Goal: Task Accomplishment & Management: Manage account settings

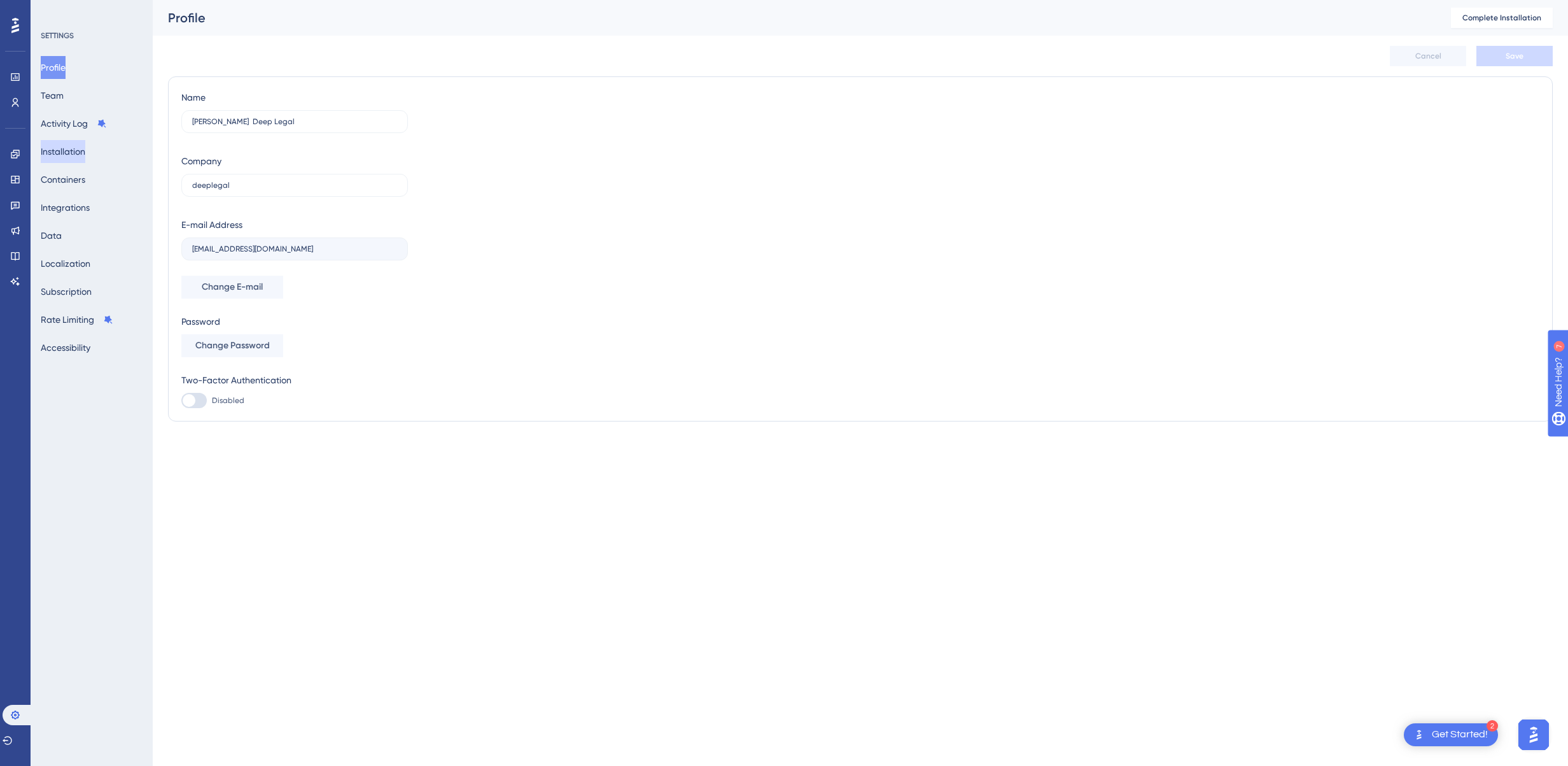
click at [63, 155] on button "Installation" at bounding box center [63, 152] width 44 height 23
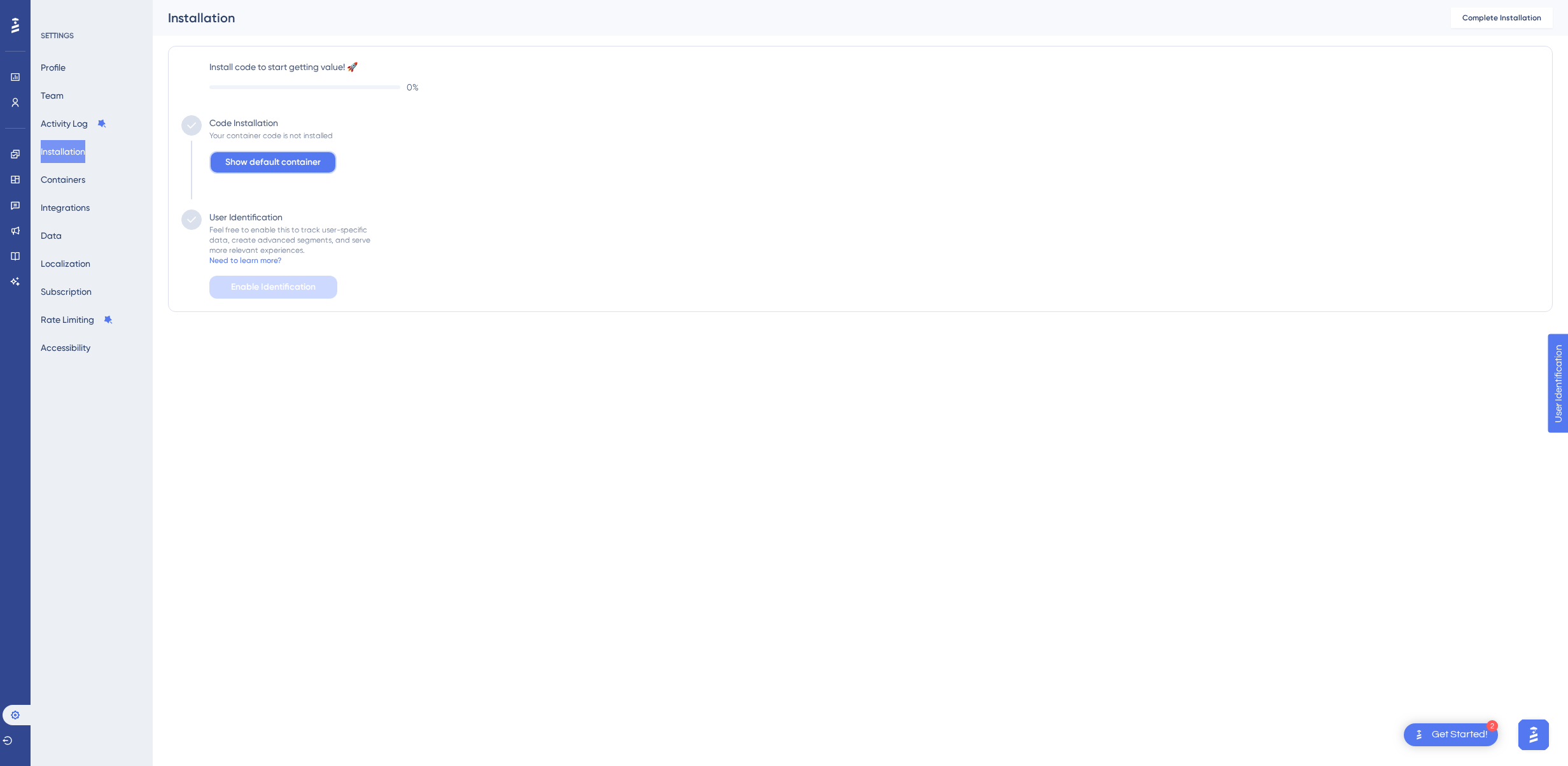
click at [259, 164] on span "Show default container" at bounding box center [273, 162] width 95 height 15
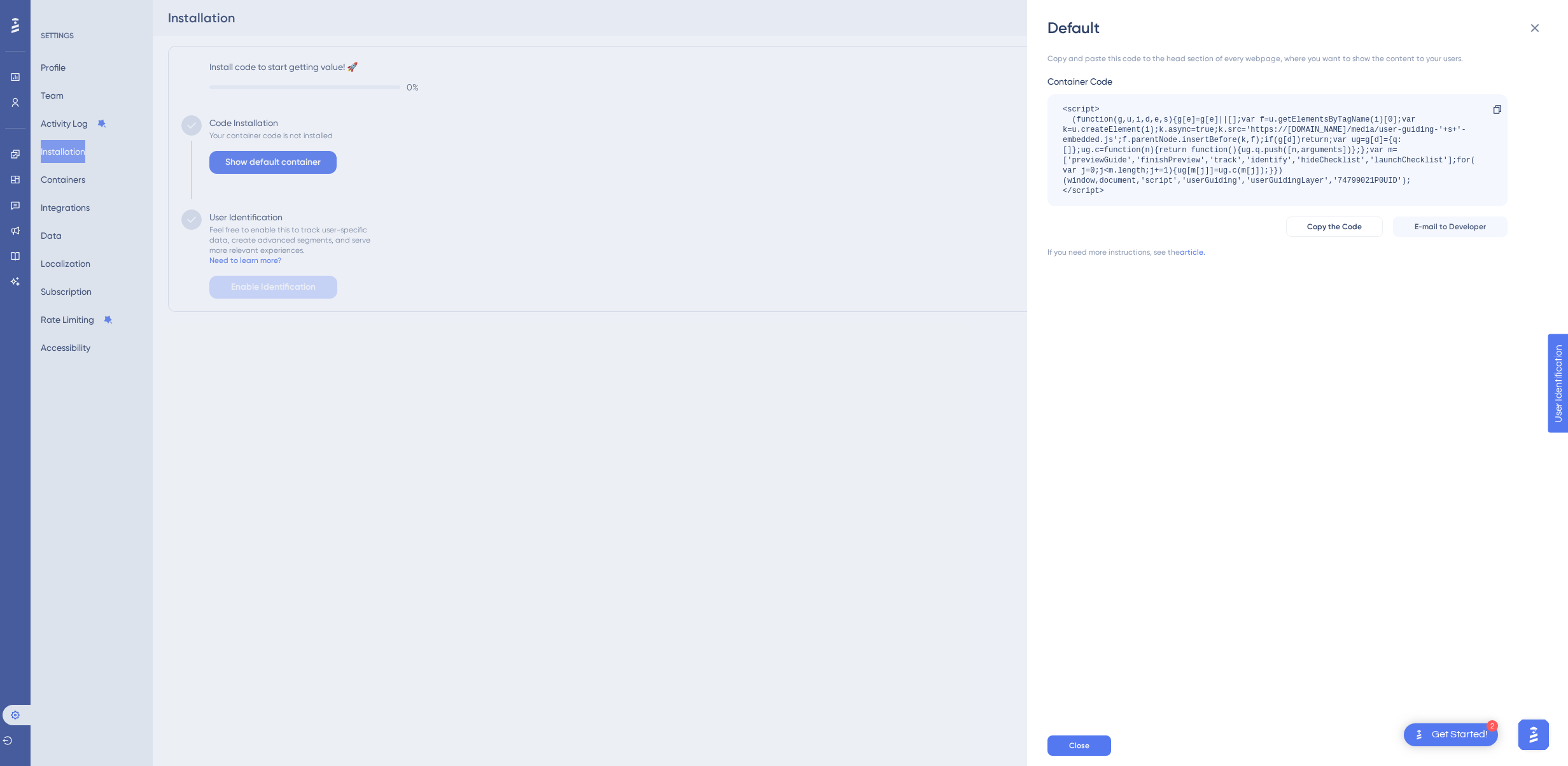
drag, startPoint x: 230, startPoint y: 532, endPoint x: 221, endPoint y: 520, distance: 15.0
click at [230, 531] on div "Default Copy and paste this code to the head section of every webpage, where yo…" at bounding box center [784, 383] width 1568 height 766
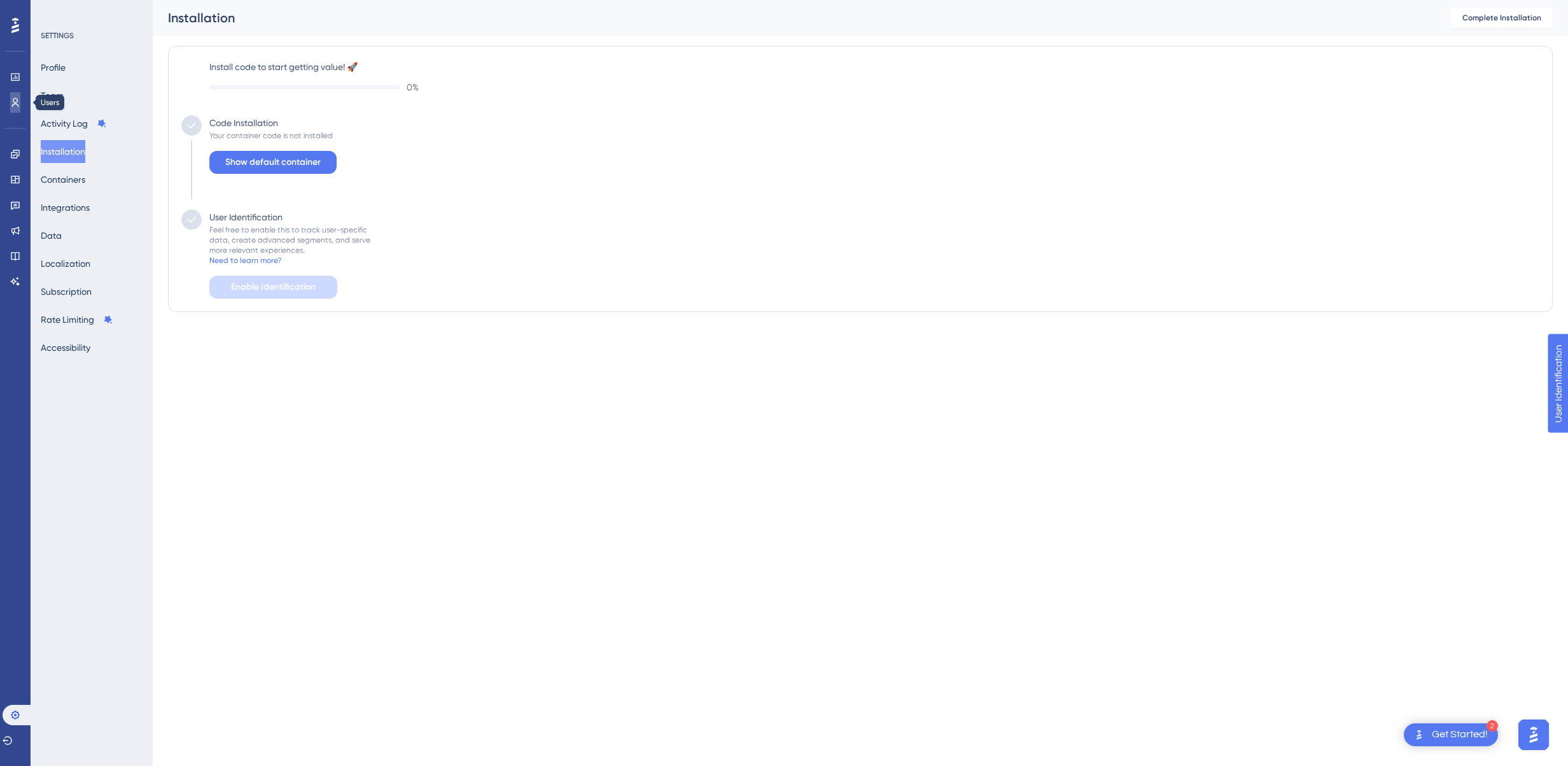
click at [12, 103] on icon at bounding box center [15, 102] width 10 height 10
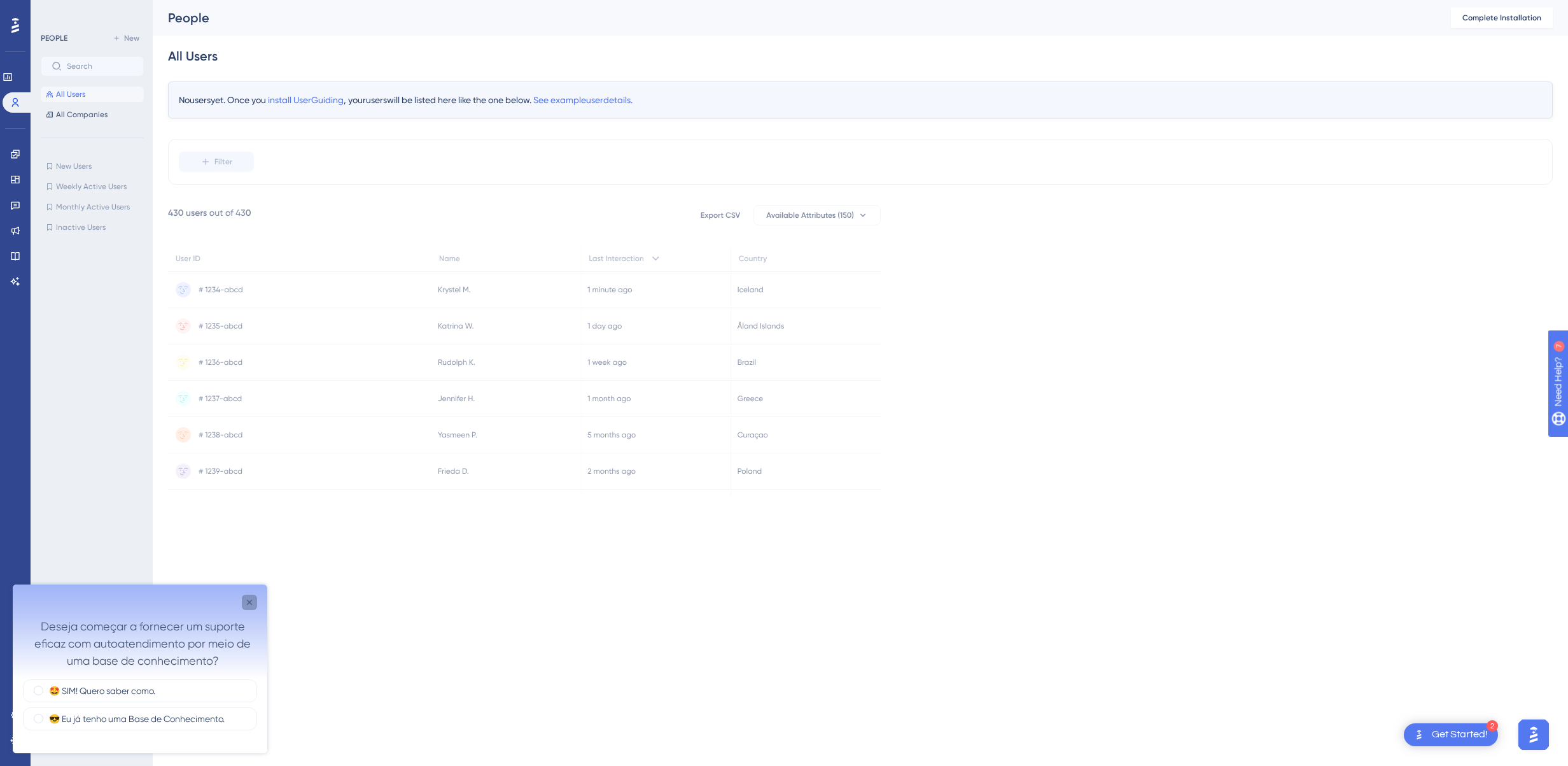
click at [247, 603] on icon "Close survey" at bounding box center [249, 602] width 5 height 5
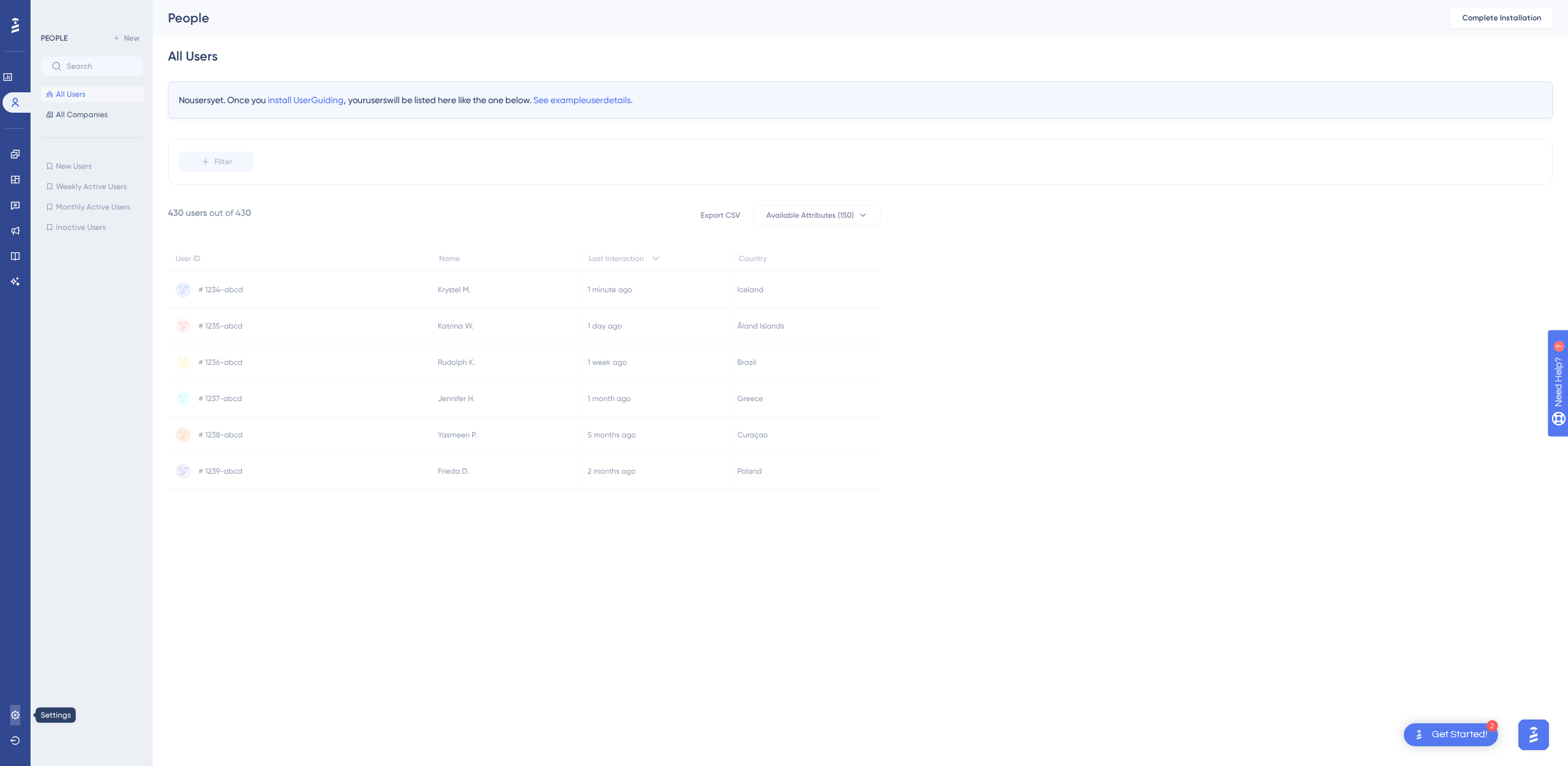
click at [16, 718] on icon at bounding box center [15, 714] width 8 height 8
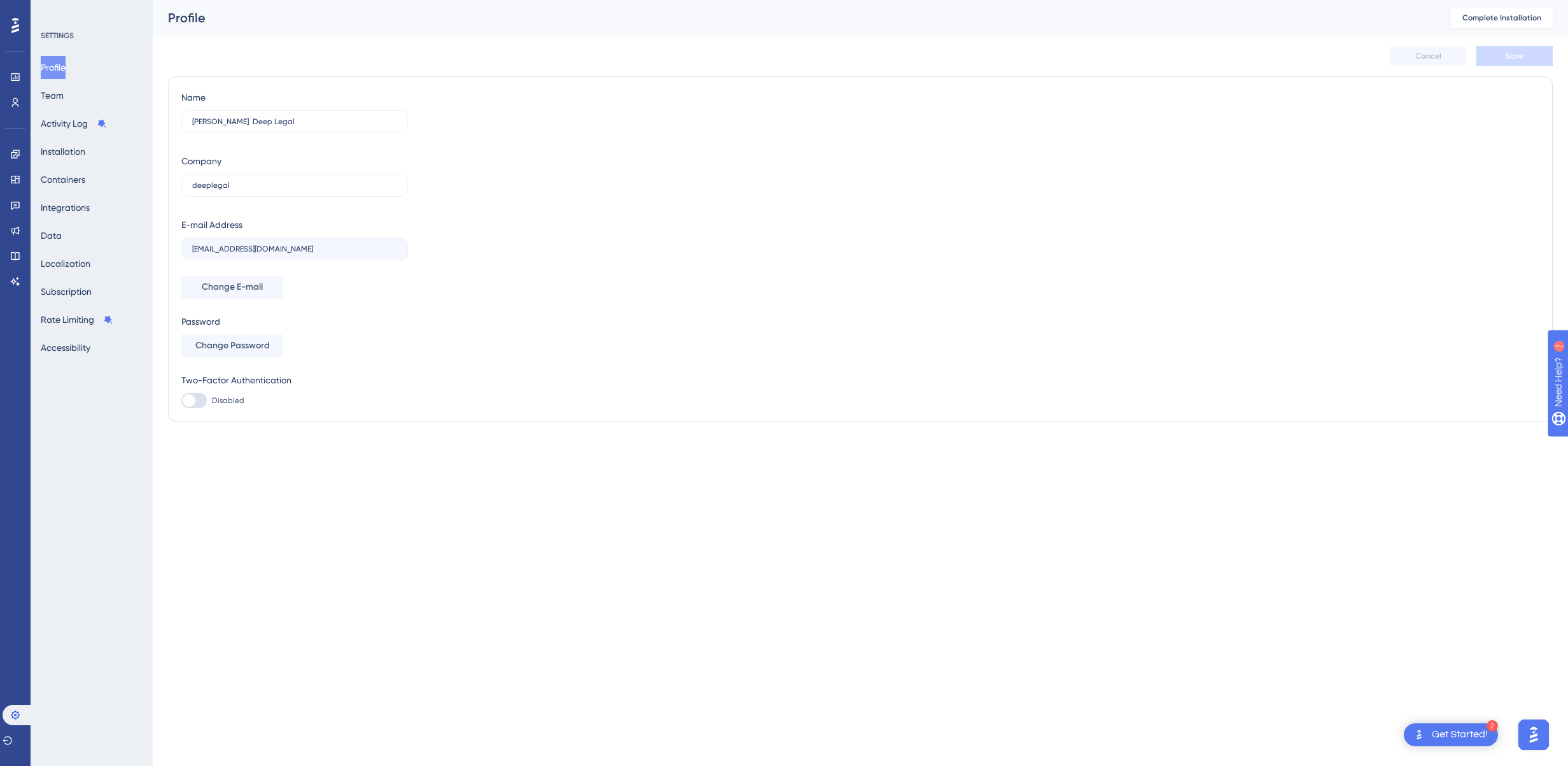
click at [470, 0] on html "2 Get Started! Performance Users Engagement Widgets Feedback Product Updates Kn…" at bounding box center [784, 0] width 1568 height 0
click at [65, 65] on button "Profile" at bounding box center [53, 67] width 24 height 23
click at [679, 266] on div "Name Daniel Conrado Deep Legal Company deeplegal E-mail Address dconrado@deeple…" at bounding box center [860, 249] width 1358 height 318
click at [63, 97] on button "Team" at bounding box center [52, 95] width 23 height 23
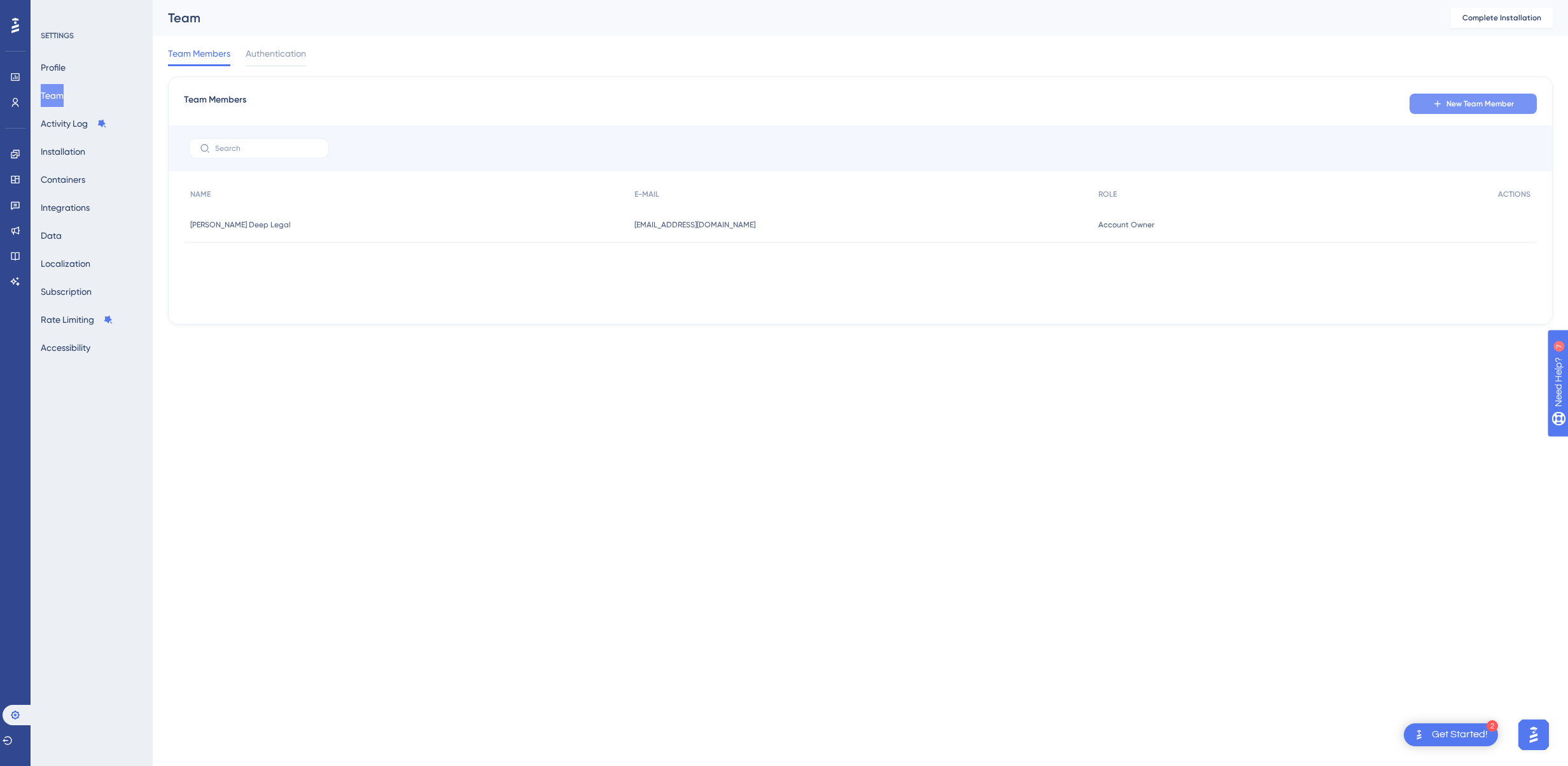
click at [1466, 104] on span "New Team Member" at bounding box center [1480, 103] width 67 height 10
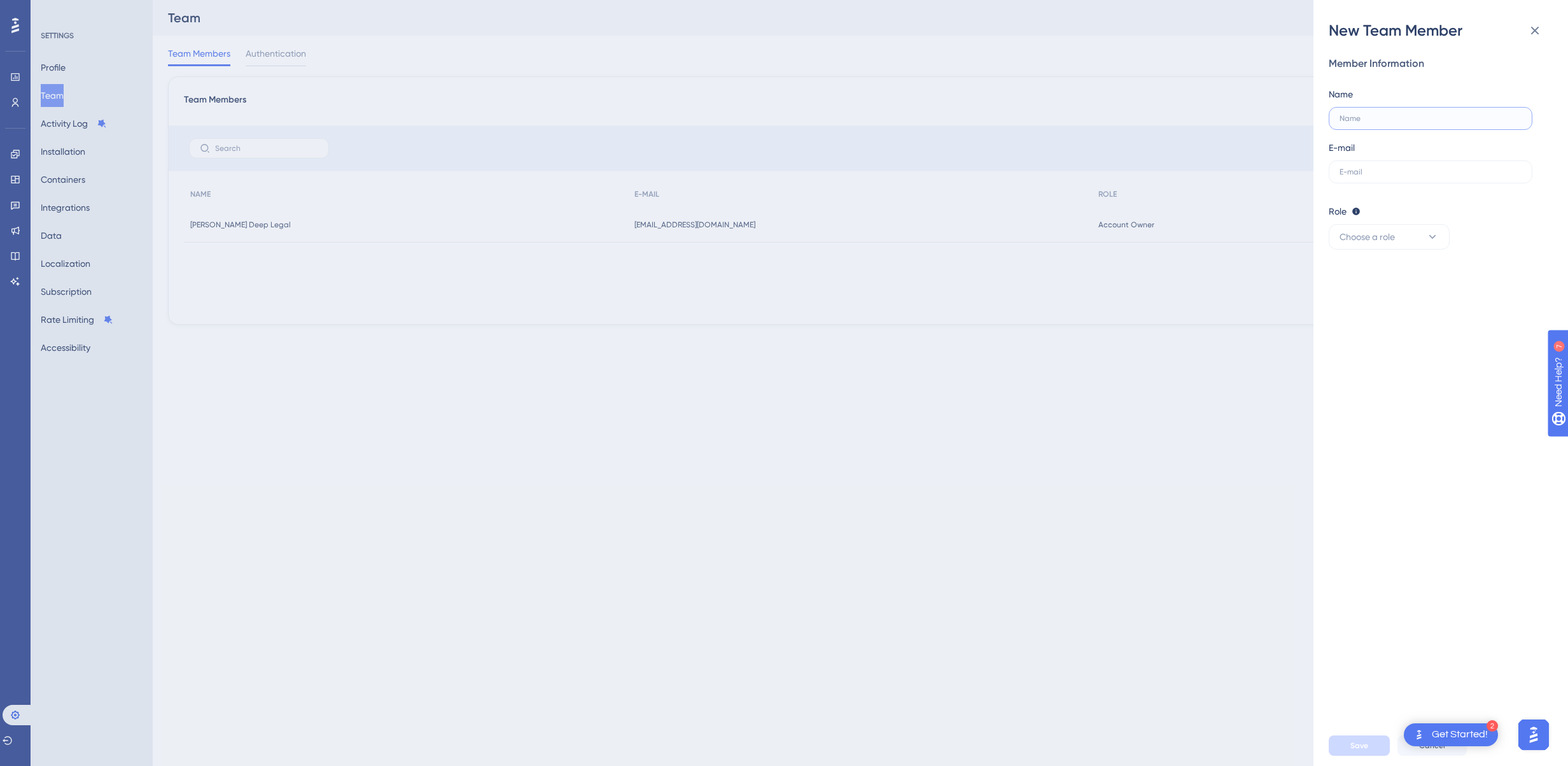
click at [1437, 115] on input "text" at bounding box center [1430, 118] width 182 height 9
drag, startPoint x: 1360, startPoint y: 119, endPoint x: 1393, endPoint y: 132, distance: 35.5
click at [1361, 121] on input "Andre Silva" at bounding box center [1430, 118] width 182 height 9
type input "André Silva"
click at [1394, 175] on input "text" at bounding box center [1430, 172] width 182 height 9
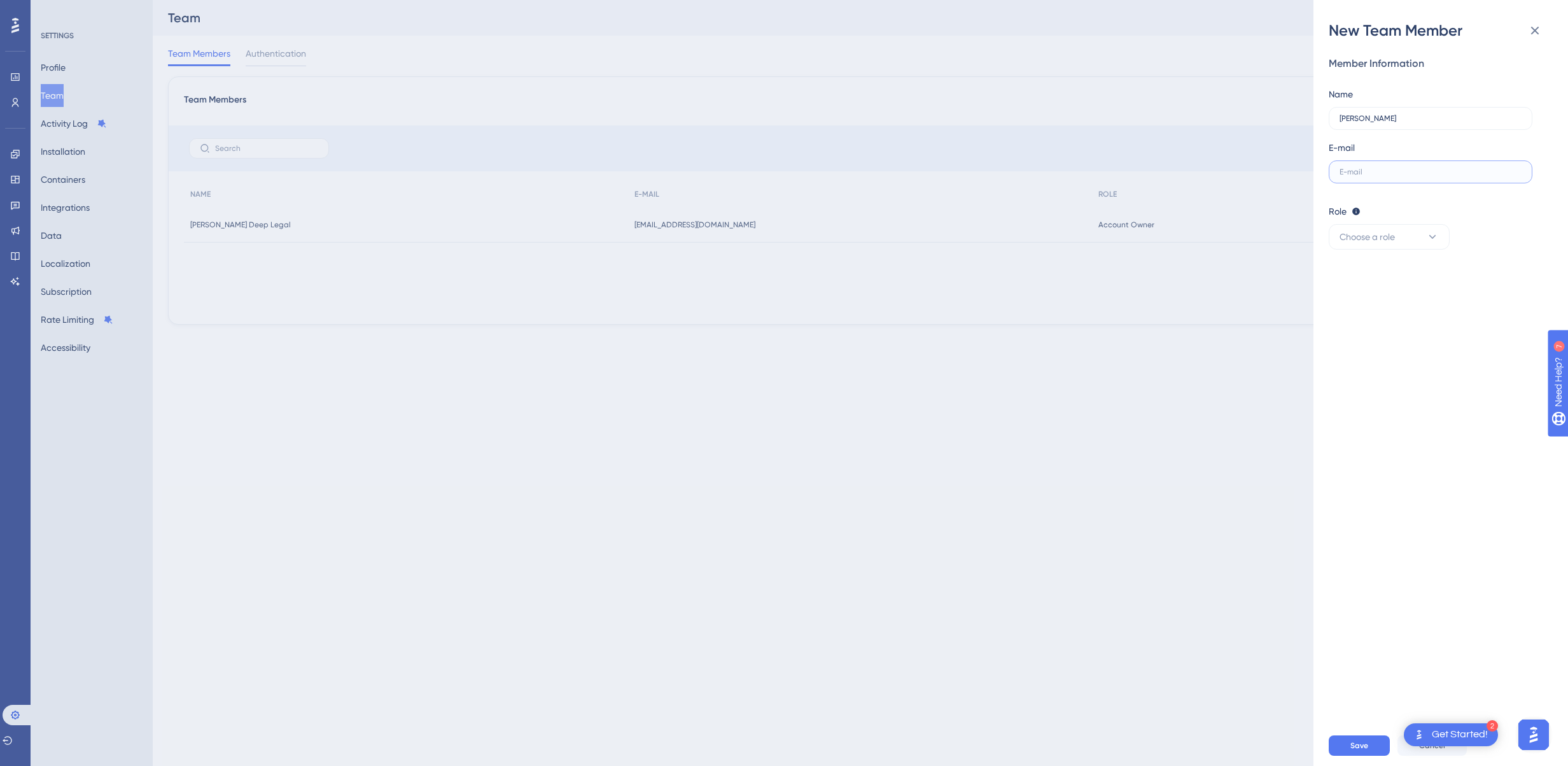
paste input "contato@andresilva.net"
type input "contato@andresilva.net"
click at [1436, 236] on icon at bounding box center [1432, 236] width 13 height 13
click at [1398, 280] on div "Admin Admin" at bounding box center [1388, 275] width 84 height 25
click at [1355, 747] on span "Save" at bounding box center [1359, 745] width 18 height 10
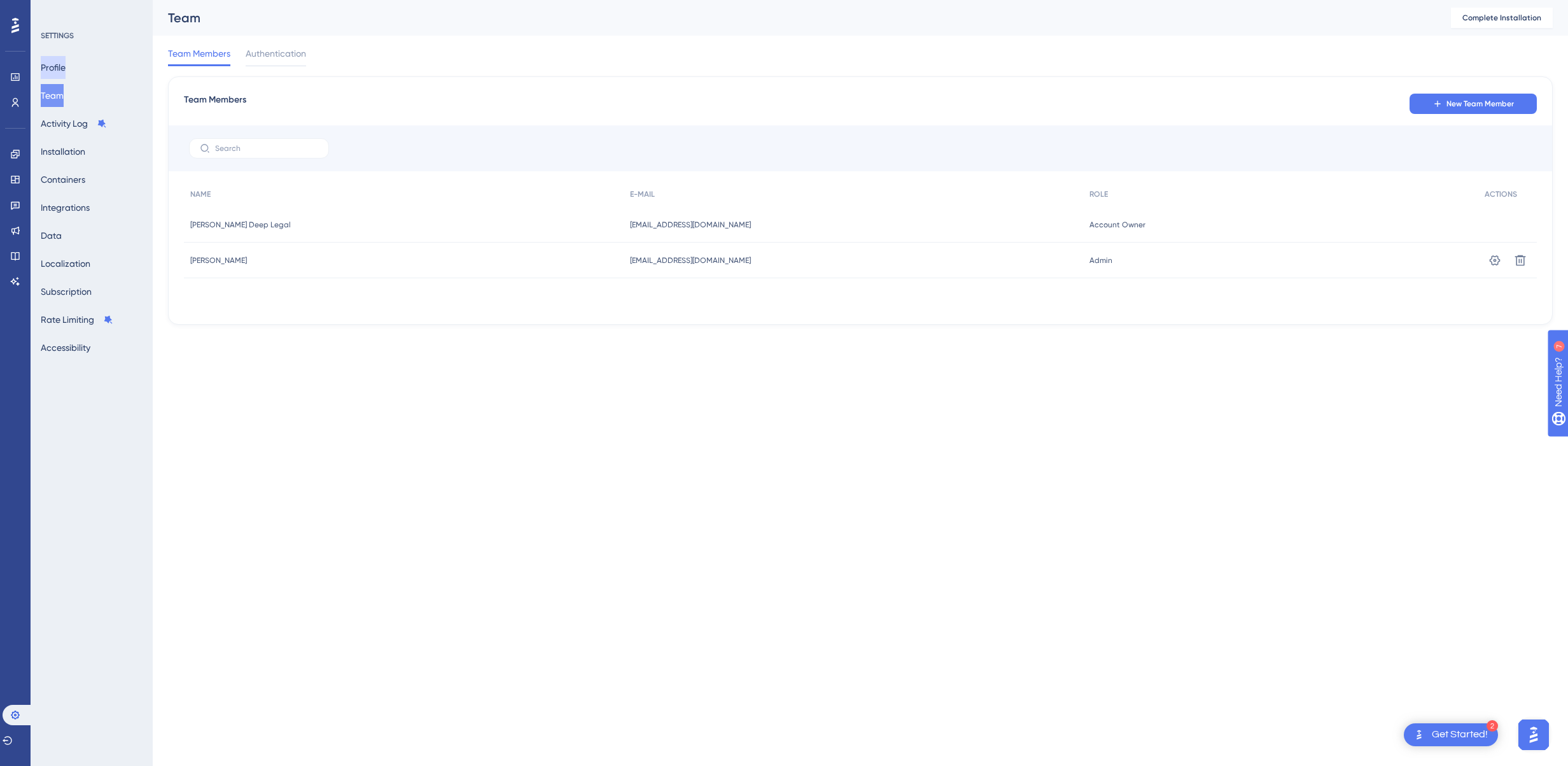
click at [64, 67] on button "Profile" at bounding box center [53, 67] width 24 height 23
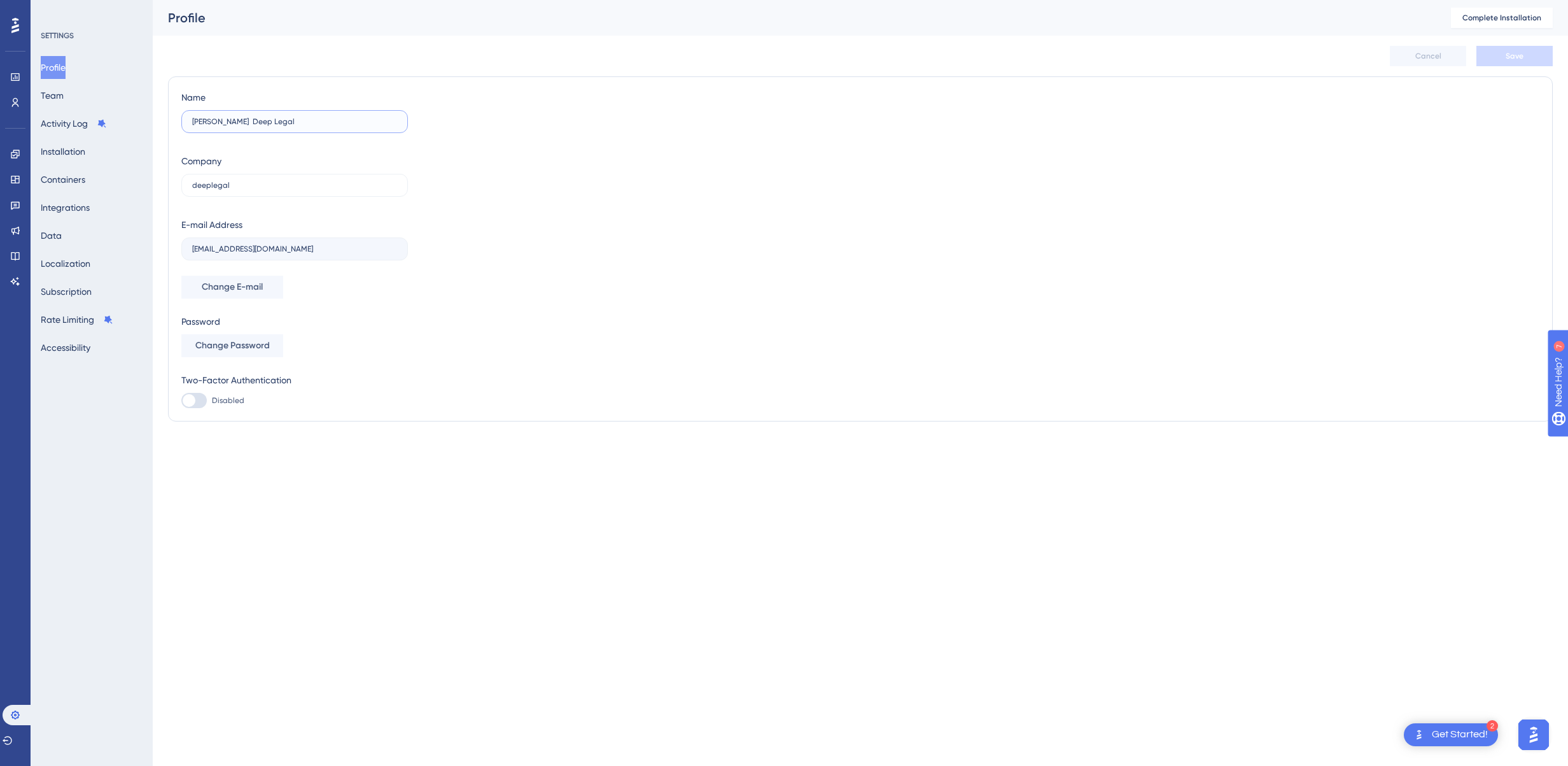
click at [230, 122] on input "Daniel Conrado Deep Legal" at bounding box center [294, 121] width 205 height 9
drag, startPoint x: 289, startPoint y: 121, endPoint x: 244, endPoint y: 125, distance: 45.2
click at [244, 125] on input "Daniel Conrado Deep Legal" at bounding box center [294, 121] width 205 height 9
click at [310, 118] on input "Daniel Conrado Deep Legal" at bounding box center [294, 121] width 205 height 9
drag, startPoint x: 303, startPoint y: 118, endPoint x: 248, endPoint y: 121, distance: 55.1
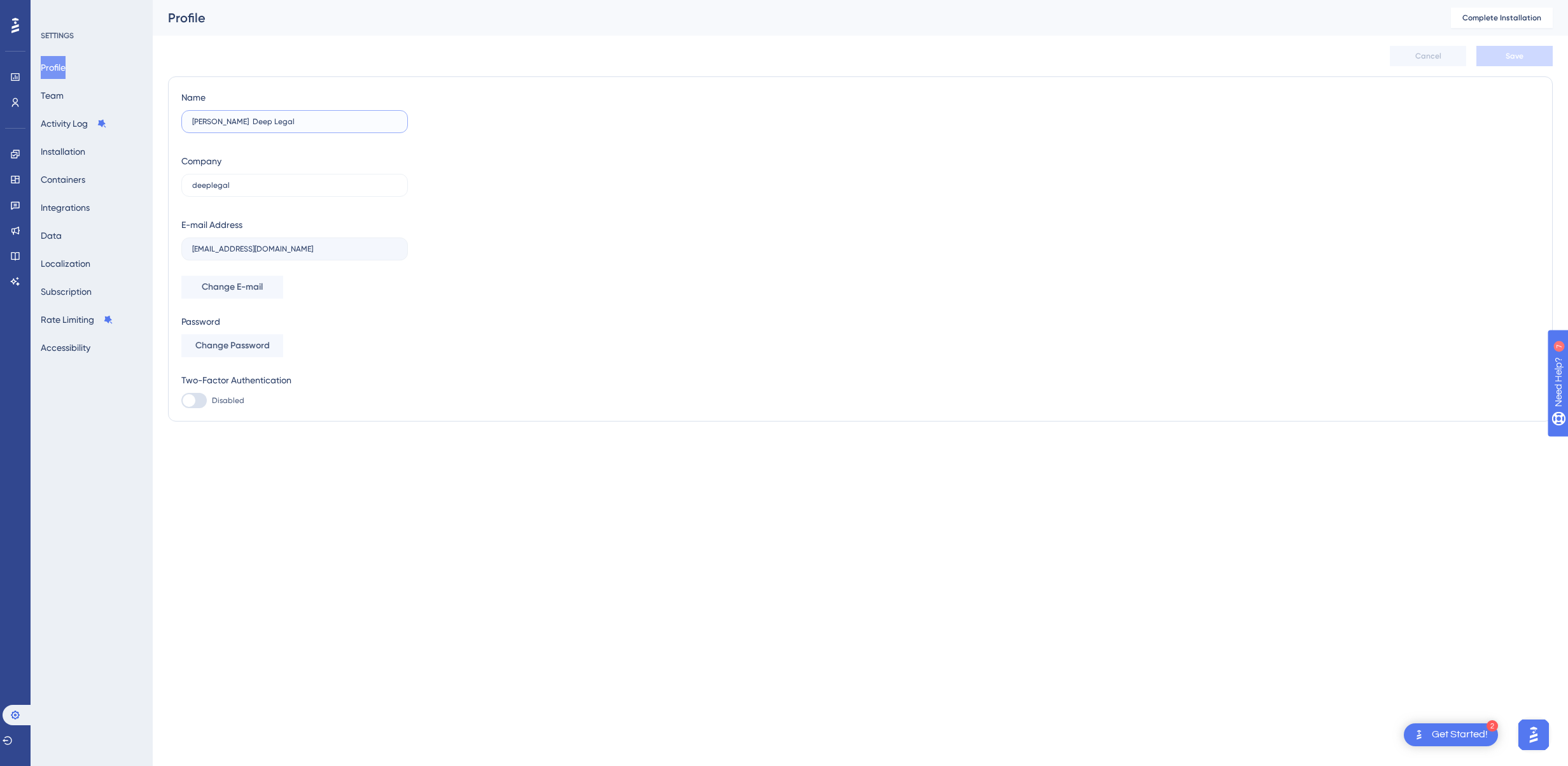
click at [248, 121] on input "Daniel Conrado Deep Legal" at bounding box center [294, 121] width 205 height 9
type input "Daniel Conrado"
click at [1521, 59] on span "Save" at bounding box center [1514, 56] width 18 height 10
click at [63, 99] on button "Team" at bounding box center [52, 95] width 23 height 23
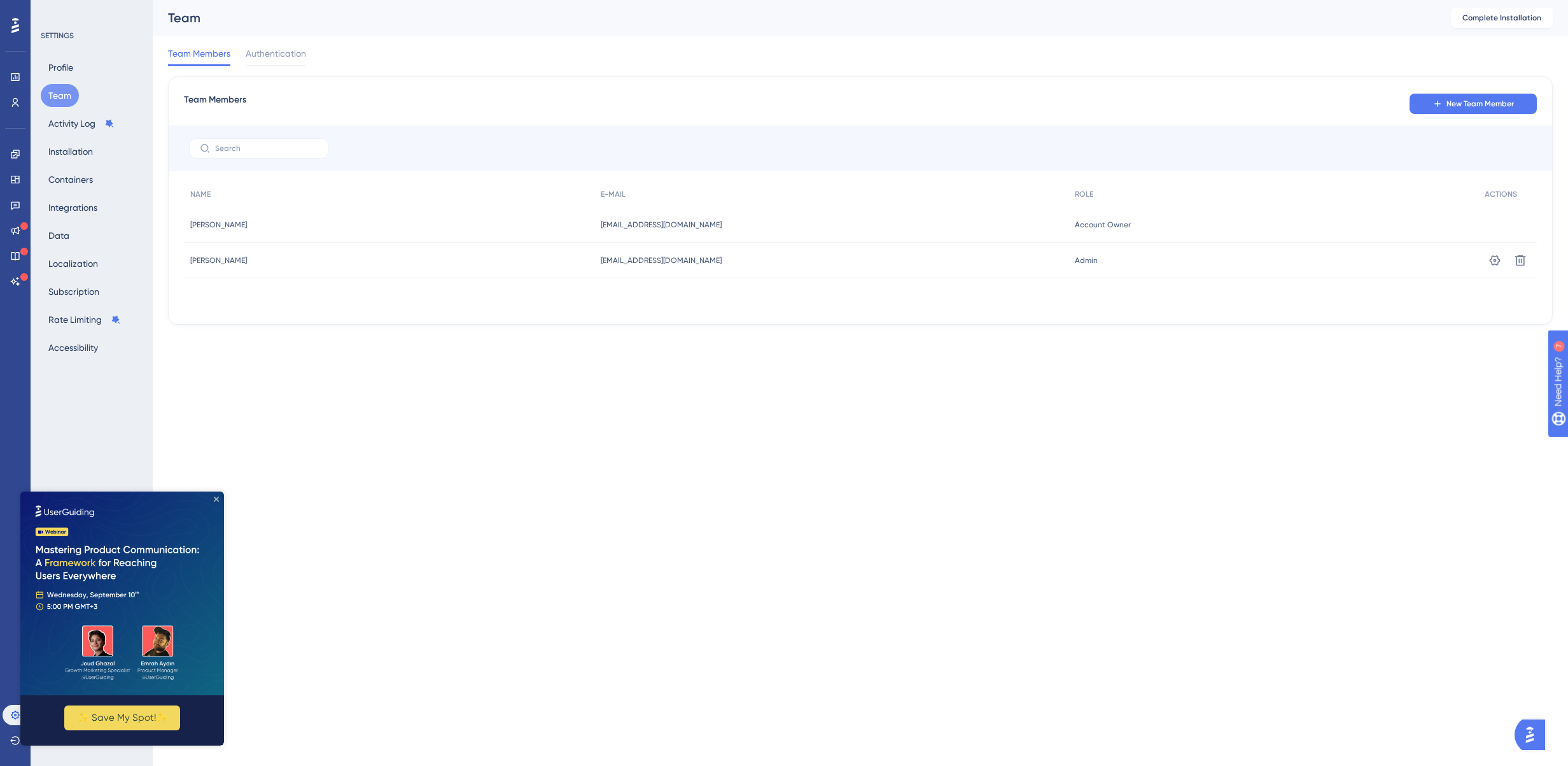
click at [216, 499] on icon "Close Preview" at bounding box center [216, 498] width 5 height 5
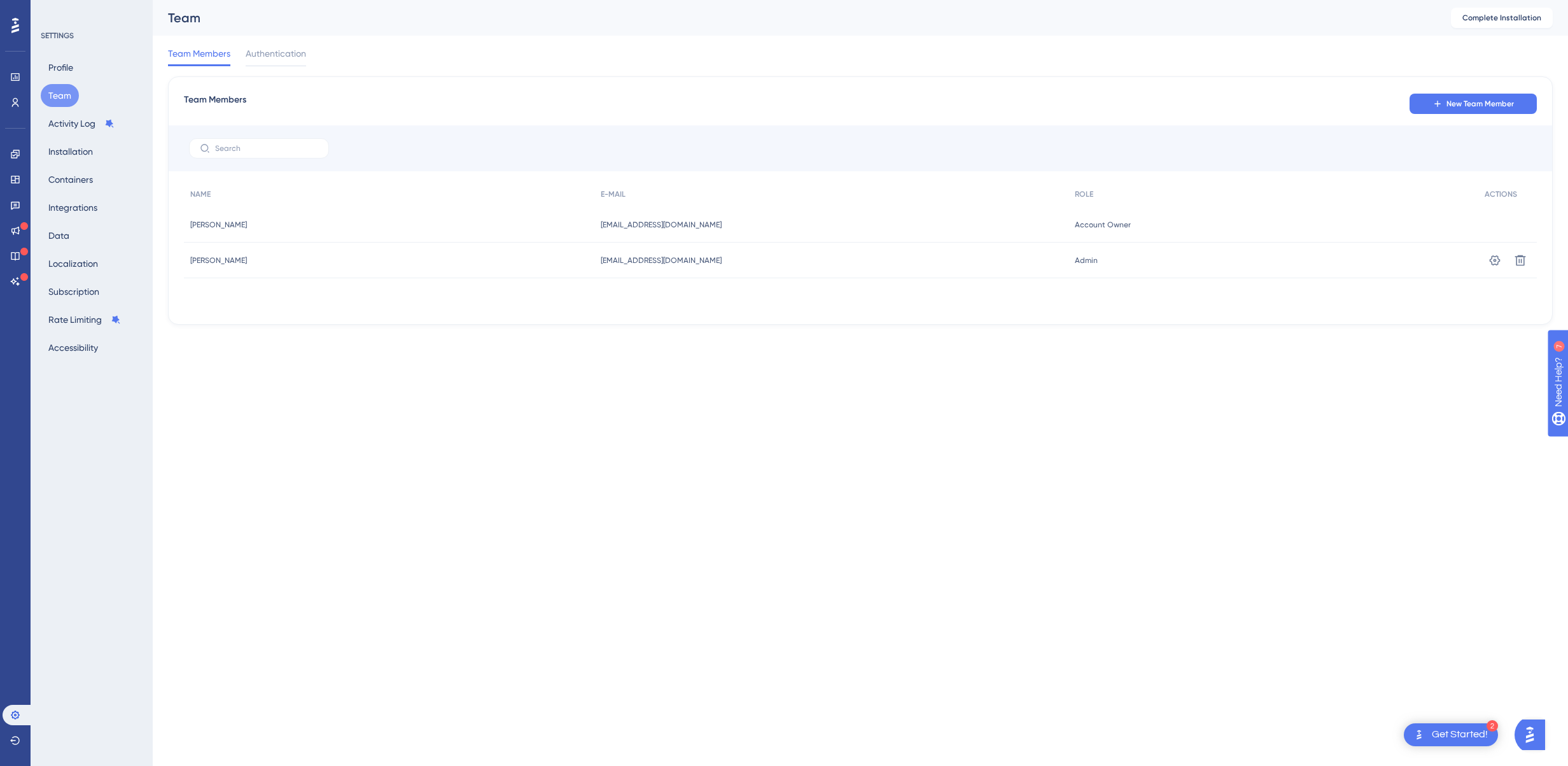
click at [395, 0] on html "2 Get Started! Performance Users Engagement Widgets Feedback Product Updates Kn…" at bounding box center [784, 0] width 1568 height 0
